Goal: Find specific page/section: Find specific page/section

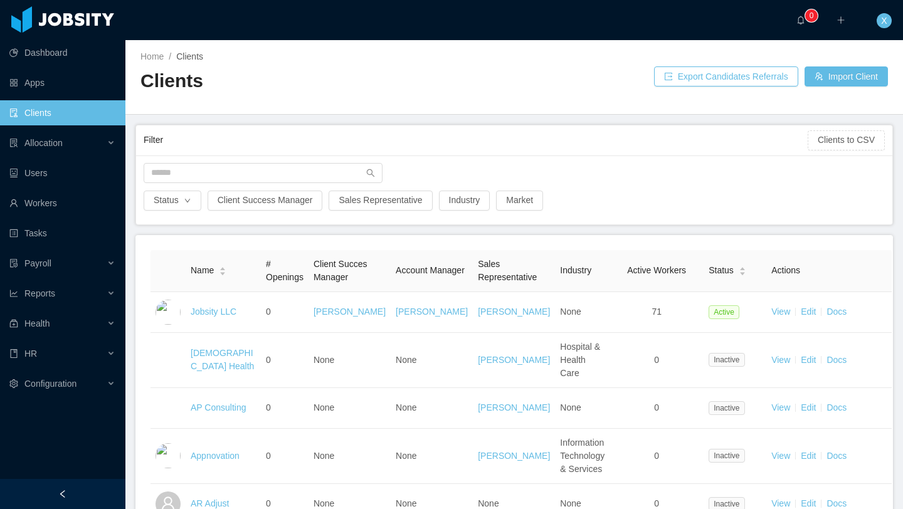
scroll to position [1, 0]
click at [56, 144] on span "Allocation" at bounding box center [43, 143] width 38 height 10
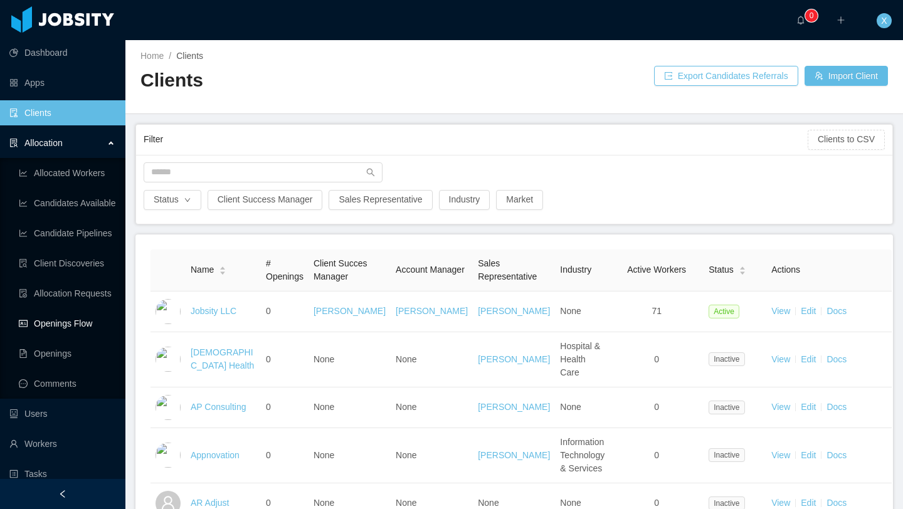
click at [68, 317] on link "Openings Flow" at bounding box center [67, 323] width 97 height 25
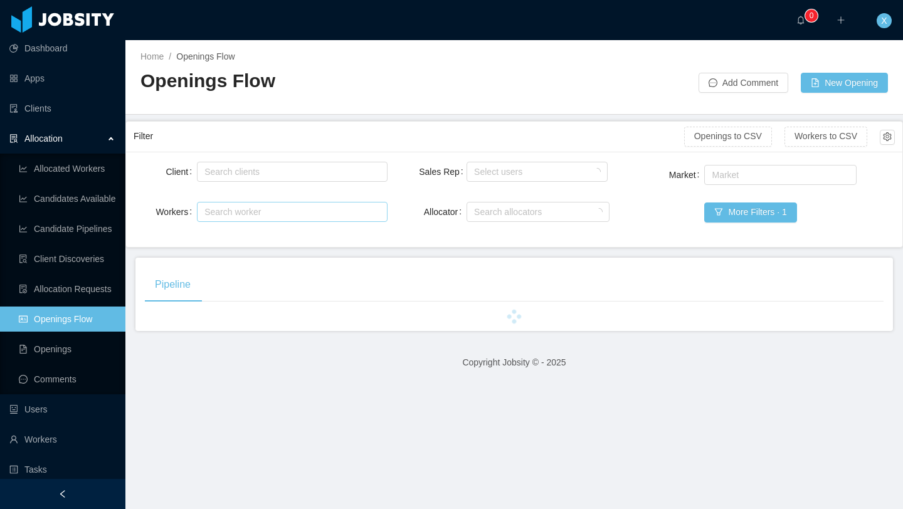
scroll to position [1, 0]
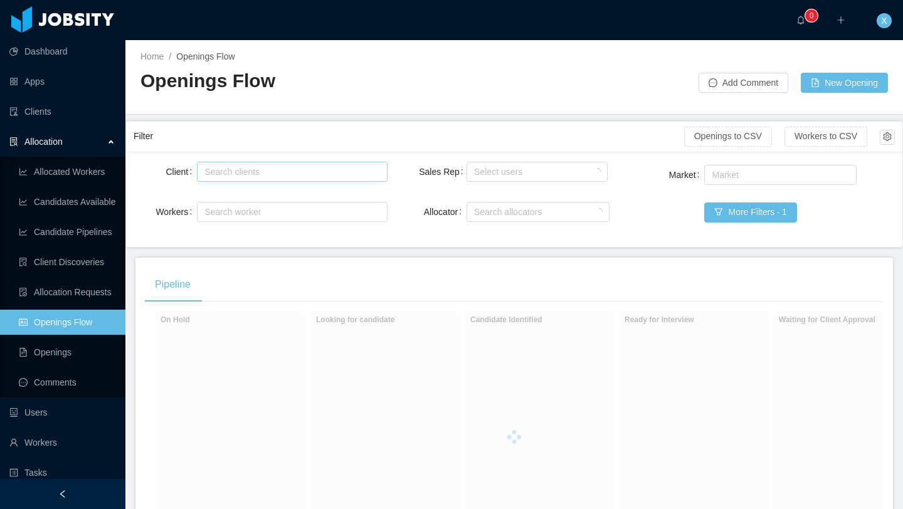
click at [263, 174] on div "Search clients" at bounding box center [288, 171] width 169 height 13
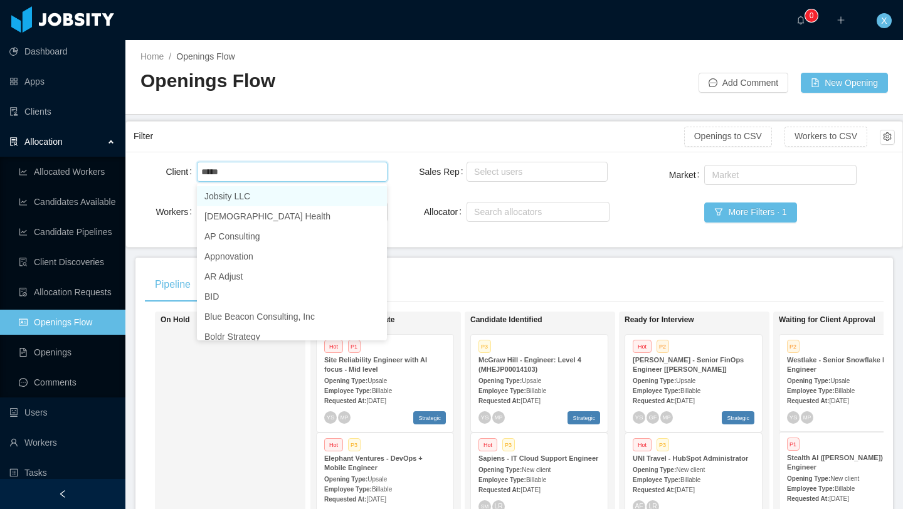
type input "******"
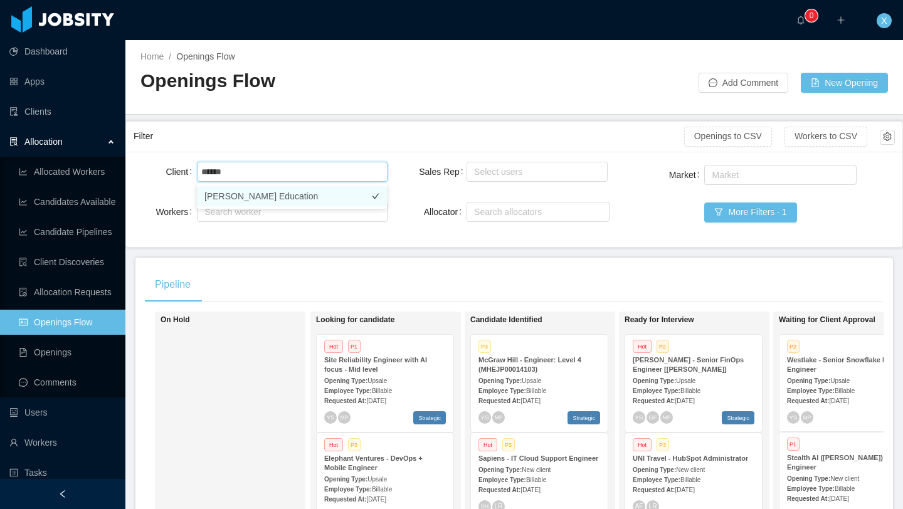
click at [271, 196] on li "[PERSON_NAME] Education" at bounding box center [292, 196] width 190 height 20
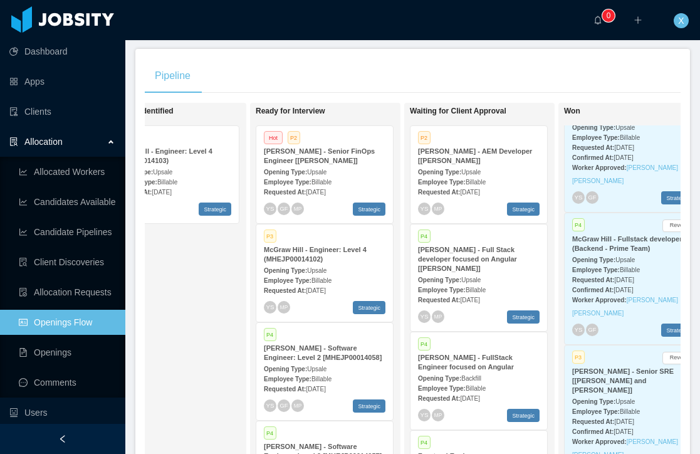
scroll to position [45, 0]
